Goal: Information Seeking & Learning: Learn about a topic

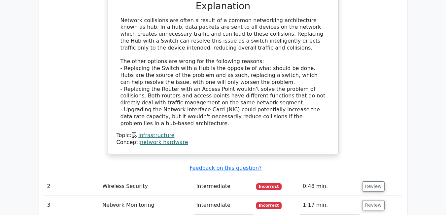
scroll to position [970, 0]
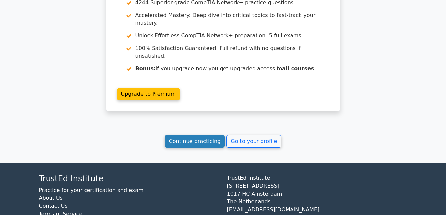
click at [201, 135] on link "Continue practicing" at bounding box center [195, 141] width 60 height 13
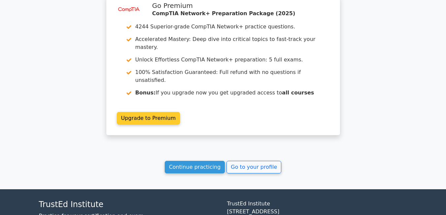
scroll to position [943, 0]
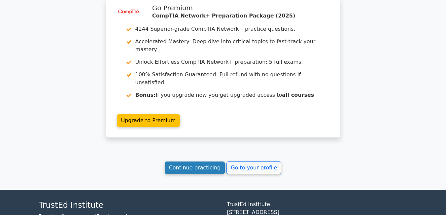
click at [196, 161] on link "Continue practicing" at bounding box center [195, 167] width 60 height 13
click at [195, 161] on link "Continue practicing" at bounding box center [195, 167] width 60 height 13
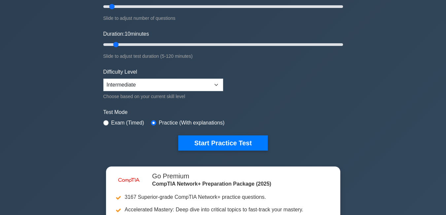
scroll to position [106, 0]
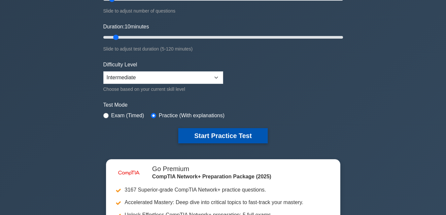
click at [247, 134] on button "Start Practice Test" at bounding box center [222, 135] width 89 height 15
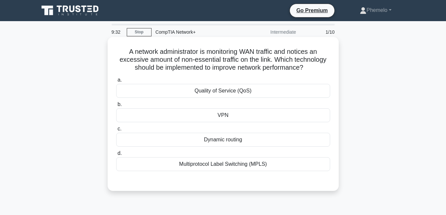
click at [240, 92] on div "Quality of Service (QoS)" at bounding box center [223, 91] width 214 height 14
click at [116, 82] on input "a. Quality of Service (QoS)" at bounding box center [116, 80] width 0 height 4
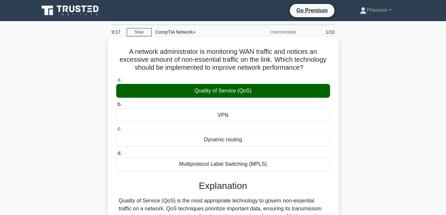
click at [116, 102] on input "b. VPN" at bounding box center [116, 104] width 0 height 4
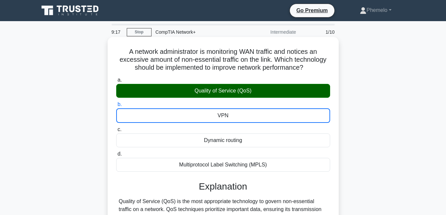
click at [116, 127] on input "c. Dynamic routing" at bounding box center [116, 129] width 0 height 4
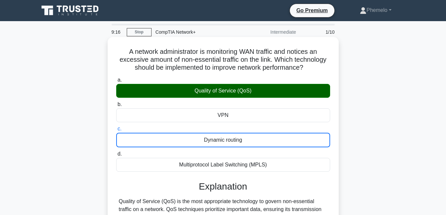
click at [116, 152] on input "d. Multiprotocol Label Switching (MPLS)" at bounding box center [116, 154] width 0 height 4
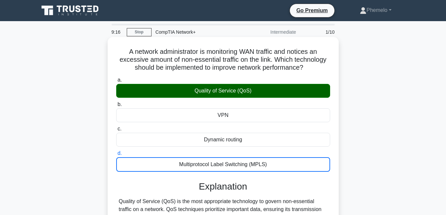
click at [116, 78] on input "a. Quality of Service (QoS)" at bounding box center [116, 80] width 0 height 4
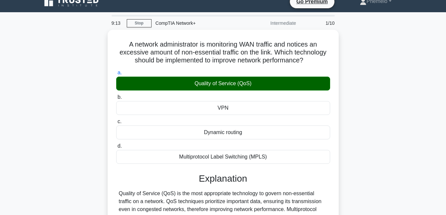
scroll to position [13, 0]
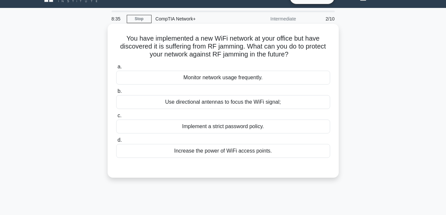
click at [277, 151] on div "Increase the power of WiFi access points." at bounding box center [223, 151] width 214 height 14
click at [116, 142] on input "d. Increase the power of WiFi access points." at bounding box center [116, 140] width 0 height 4
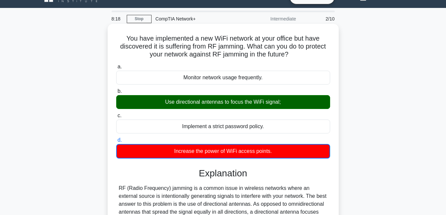
click at [116, 65] on input "a. Monitor network usage frequently." at bounding box center [116, 67] width 0 height 4
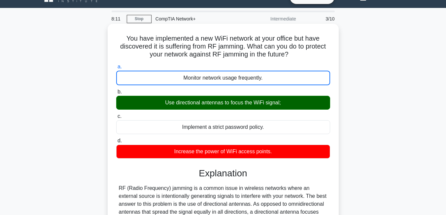
click at [116, 90] on input "b. Use directional antennas to focus the WiFi signal;" at bounding box center [116, 92] width 0 height 4
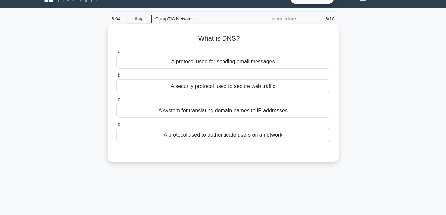
click at [277, 110] on div "A system for translating domain names to IP addresses" at bounding box center [223, 111] width 214 height 14
click at [116, 102] on input "c. A system for translating domain names to IP addresses" at bounding box center [116, 100] width 0 height 4
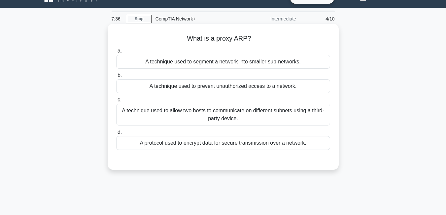
click at [268, 118] on div "A technique used to allow two hosts to communicate on different subnets using a…" at bounding box center [223, 115] width 214 height 22
click at [116, 102] on input "c. A technique used to allow two hosts to communicate on different subnets usin…" at bounding box center [116, 100] width 0 height 4
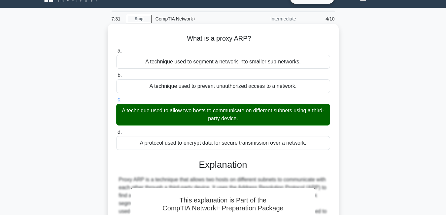
click at [116, 130] on input "d. A protocol used to encrypt data for secure transmission over a network." at bounding box center [116, 132] width 0 height 4
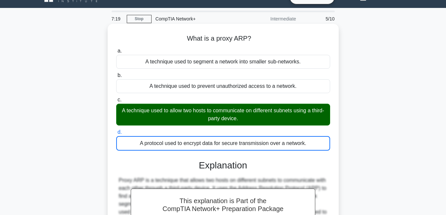
click at [116, 49] on input "a. A technique used to segment a network into smaller sub-networks." at bounding box center [116, 51] width 0 height 4
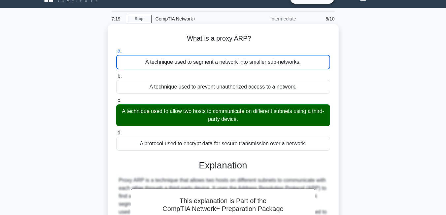
click at [116, 74] on input "b. A technique used to prevent unauthorized access to a network." at bounding box center [116, 76] width 0 height 4
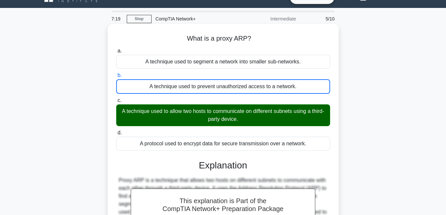
click at [116, 98] on input "c. A technique used to allow two hosts to communicate on different subnets usin…" at bounding box center [116, 100] width 0 height 4
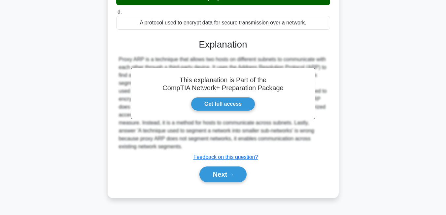
scroll to position [142, 0]
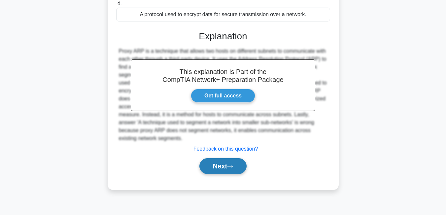
click at [216, 166] on button "Next" at bounding box center [222, 166] width 47 height 16
drag, startPoint x: 216, startPoint y: 166, endPoint x: 209, endPoint y: 165, distance: 7.0
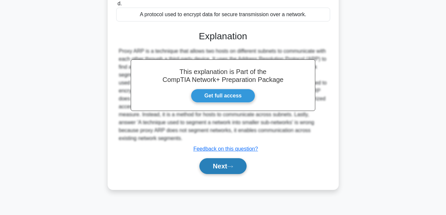
click at [209, 165] on button "Next" at bounding box center [222, 166] width 47 height 16
click at [199, 158] on button "Next" at bounding box center [222, 166] width 47 height 16
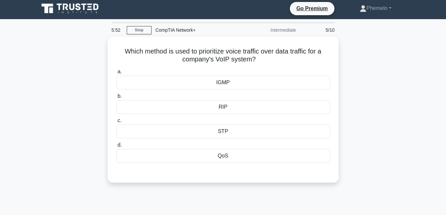
scroll to position [0, 0]
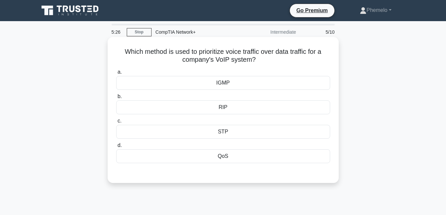
click at [226, 157] on div "QoS" at bounding box center [223, 156] width 214 height 14
click at [116, 148] on input "d. QoS" at bounding box center [116, 145] width 0 height 4
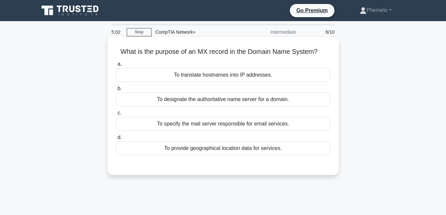
click at [229, 78] on div "To translate hostnames into IP addresses." at bounding box center [223, 75] width 214 height 14
click at [116, 66] on input "a. To translate hostnames into IP addresses." at bounding box center [116, 64] width 0 height 4
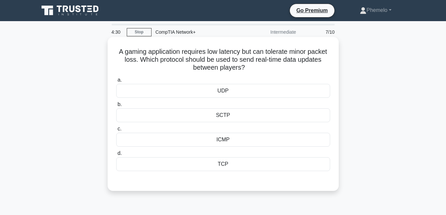
click at [231, 91] on div "UDP" at bounding box center [223, 91] width 214 height 14
click at [116, 82] on input "a. UDP" at bounding box center [116, 80] width 0 height 4
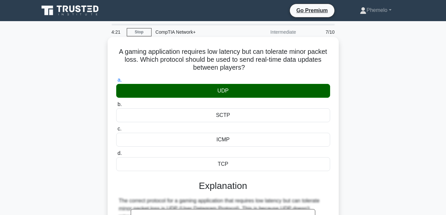
click at [116, 102] on input "b. SCTP" at bounding box center [116, 104] width 0 height 4
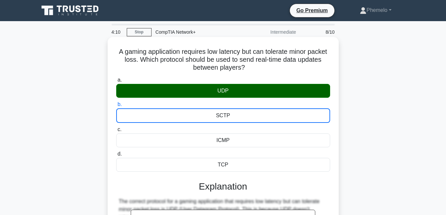
click at [116, 127] on input "c. ICMP" at bounding box center [116, 129] width 0 height 4
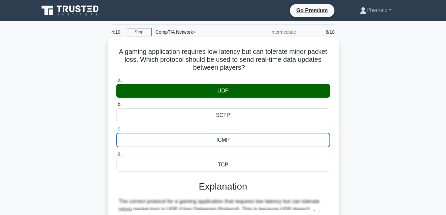
click at [116, 152] on input "d. TCP" at bounding box center [116, 154] width 0 height 4
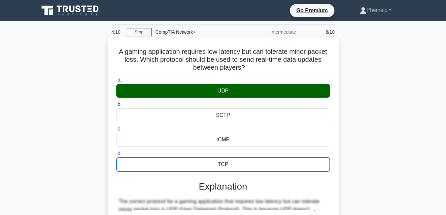
click at [116, 78] on input "a. UDP" at bounding box center [116, 80] width 0 height 4
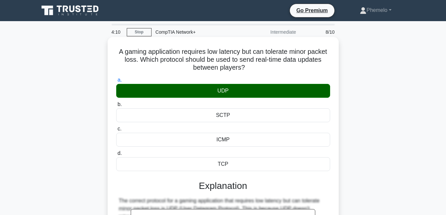
click at [116, 102] on input "b. SCTP" at bounding box center [116, 104] width 0 height 4
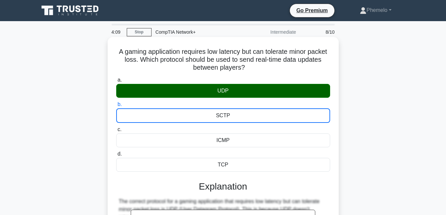
click at [116, 127] on input "c. ICMP" at bounding box center [116, 129] width 0 height 4
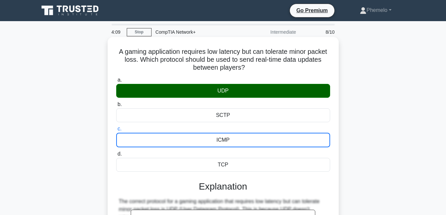
click at [116, 152] on input "d. TCP" at bounding box center [116, 154] width 0 height 4
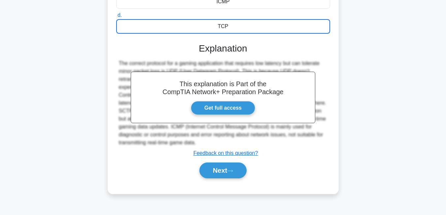
scroll to position [142, 0]
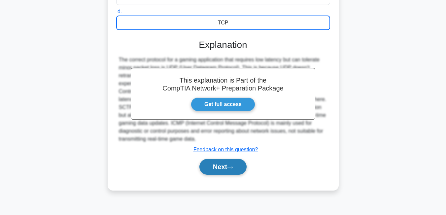
click at [223, 165] on button "Next" at bounding box center [222, 167] width 47 height 16
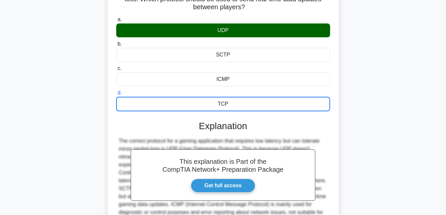
scroll to position [0, 0]
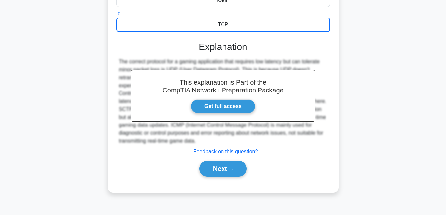
scroll to position [142, 0]
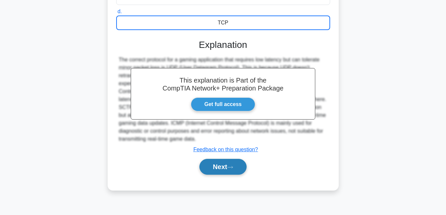
click at [230, 165] on button "Next" at bounding box center [222, 167] width 47 height 16
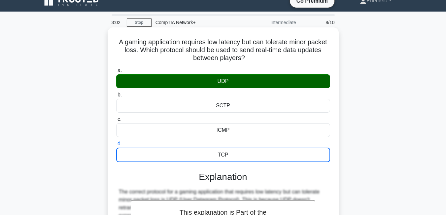
scroll to position [0, 0]
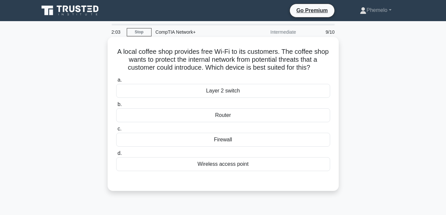
click at [230, 137] on div "Firewall" at bounding box center [223, 140] width 214 height 14
click at [116, 131] on input "c. Firewall" at bounding box center [116, 129] width 0 height 4
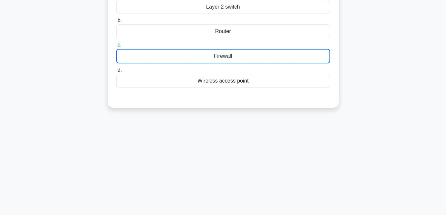
scroll to position [88, 0]
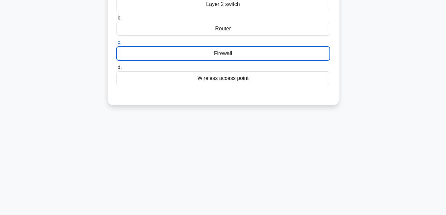
click at [445, 206] on main "1:29 Stop CompTIA Network+ Intermediate 9/10 A local coffee shop provides free …" at bounding box center [223, 100] width 446 height 335
drag, startPoint x: 445, startPoint y: 206, endPoint x: 446, endPoint y: 210, distance: 3.6
click at [446, 210] on html "Go Premium Phemelo" at bounding box center [223, 90] width 446 height 357
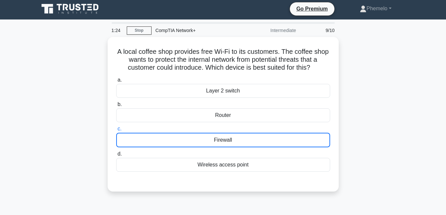
scroll to position [0, 0]
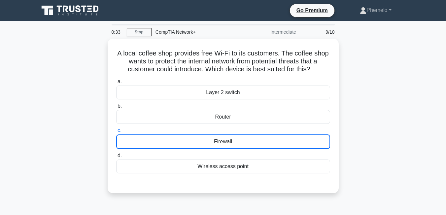
click at [314, 202] on div "0:33 Stop CompTIA Network+ Intermediate 9/10 A local coffee shop provides free …" at bounding box center [223, 189] width 376 height 330
click at [353, 145] on div "A local coffee shop provides free Wi-Fi to its customers. The coffee shop wants…" at bounding box center [223, 120] width 376 height 162
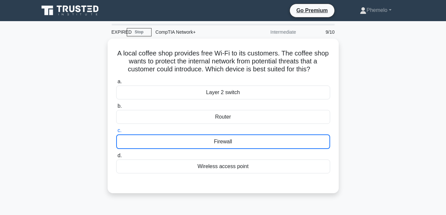
click at [353, 145] on div "A local coffee shop provides free Wi-Fi to its customers. The coffee shop wants…" at bounding box center [223, 120] width 376 height 162
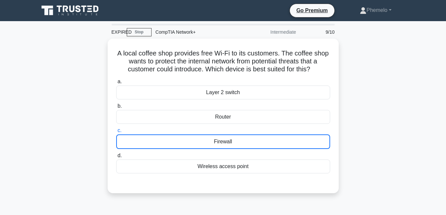
click at [353, 145] on div "A local coffee shop provides free Wi-Fi to its customers. The coffee shop wants…" at bounding box center [223, 120] width 376 height 162
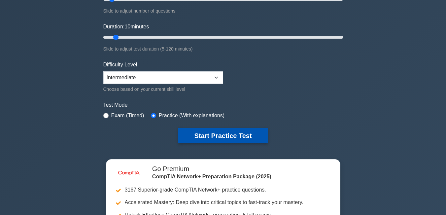
click at [202, 139] on button "Start Practice Test" at bounding box center [222, 135] width 89 height 15
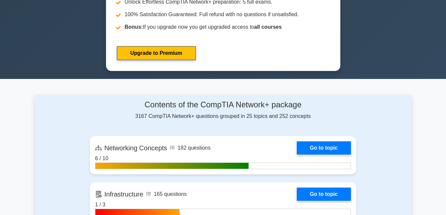
scroll to position [330, 0]
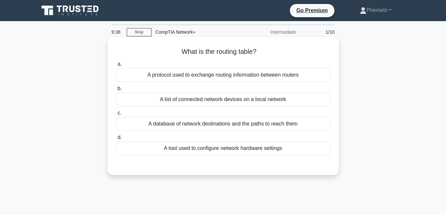
click at [217, 101] on div "A list of connected network devices on a local network" at bounding box center [223, 99] width 214 height 14
click at [116, 91] on input "b. A list of connected network devices on a local network" at bounding box center [116, 88] width 0 height 4
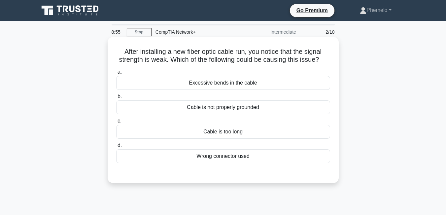
click at [223, 82] on div "Excessive bends in the cable" at bounding box center [223, 83] width 214 height 14
click at [116, 74] on input "a. Excessive bends in the cable" at bounding box center [116, 72] width 0 height 4
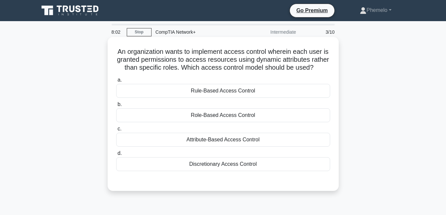
click at [237, 171] on div "Discretionary Access Control" at bounding box center [223, 164] width 214 height 14
click at [116, 155] on input "d. Discretionary Access Control" at bounding box center [116, 153] width 0 height 4
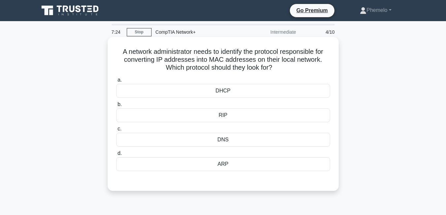
click at [246, 89] on div "DHCP" at bounding box center [223, 91] width 214 height 14
click at [116, 82] on input "a. DHCP" at bounding box center [116, 80] width 0 height 4
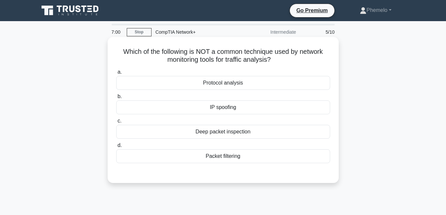
click at [240, 83] on div "Protocol analysis" at bounding box center [223, 83] width 214 height 14
click at [116, 74] on input "a. Protocol analysis" at bounding box center [116, 72] width 0 height 4
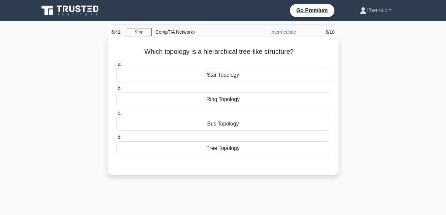
click at [228, 100] on div "Ring Topology" at bounding box center [223, 99] width 214 height 14
click at [116, 91] on input "b. Ring Topology" at bounding box center [116, 88] width 0 height 4
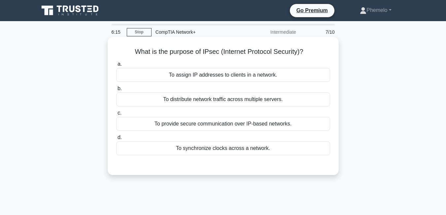
click at [229, 125] on div "To provide secure communication over IP-based networks." at bounding box center [223, 124] width 214 height 14
click at [116, 115] on input "c. To provide secure communication over IP-based networks." at bounding box center [116, 113] width 0 height 4
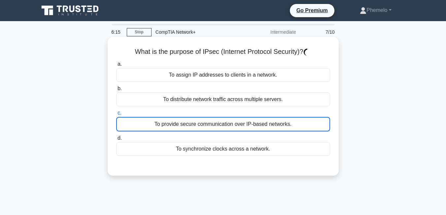
click at [229, 125] on div "To provide secure communication over IP-based networks." at bounding box center [223, 124] width 214 height 15
click at [116, 115] on input "c. To provide secure communication over IP-based networks." at bounding box center [116, 113] width 0 height 4
click at [229, 125] on div "To provide secure communication over IP-based networks." at bounding box center [223, 124] width 214 height 15
click at [116, 115] on input "c. To provide secure communication over IP-based networks." at bounding box center [116, 113] width 0 height 4
